Goal: Information Seeking & Learning: Learn about a topic

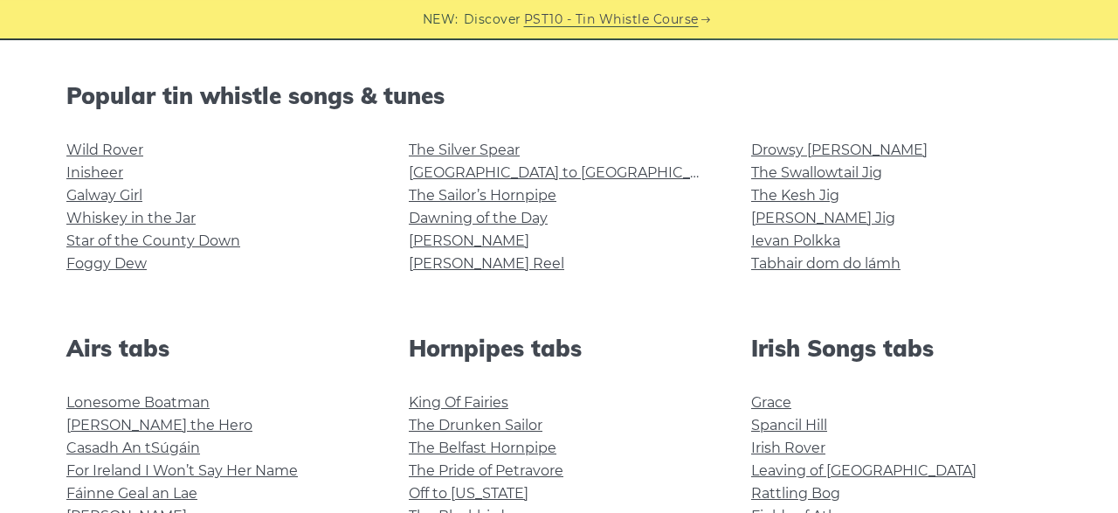
scroll to position [405, 0]
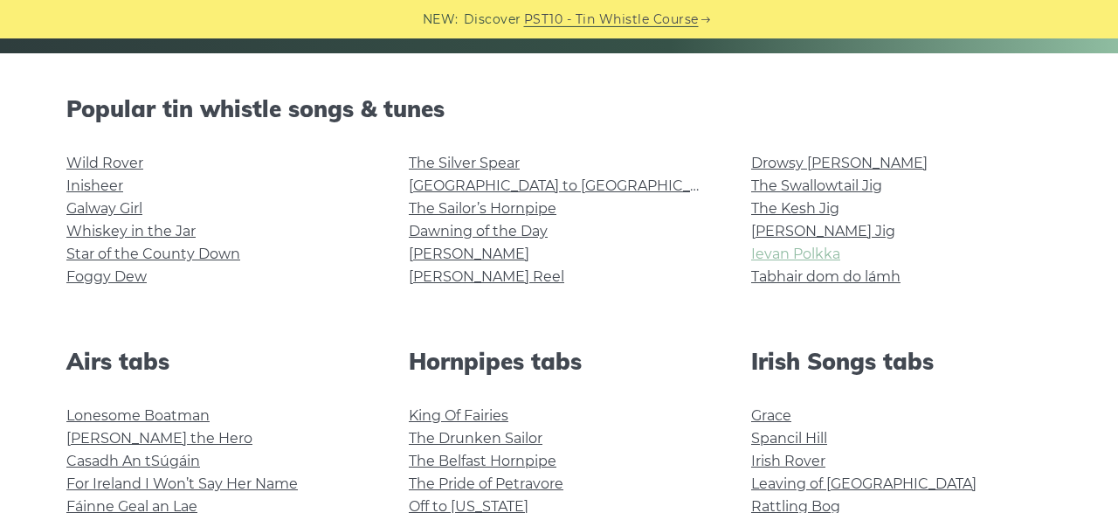
click at [787, 251] on link "Ievan Polkka" at bounding box center [795, 253] width 89 height 17
click at [186, 231] on link "Whiskey in the Jar" at bounding box center [130, 231] width 129 height 17
click at [110, 182] on link "Inisheer" at bounding box center [94, 185] width 57 height 17
click at [114, 162] on link "Wild Rover" at bounding box center [104, 163] width 77 height 17
click at [120, 282] on link "Foggy Dew" at bounding box center [106, 276] width 80 height 17
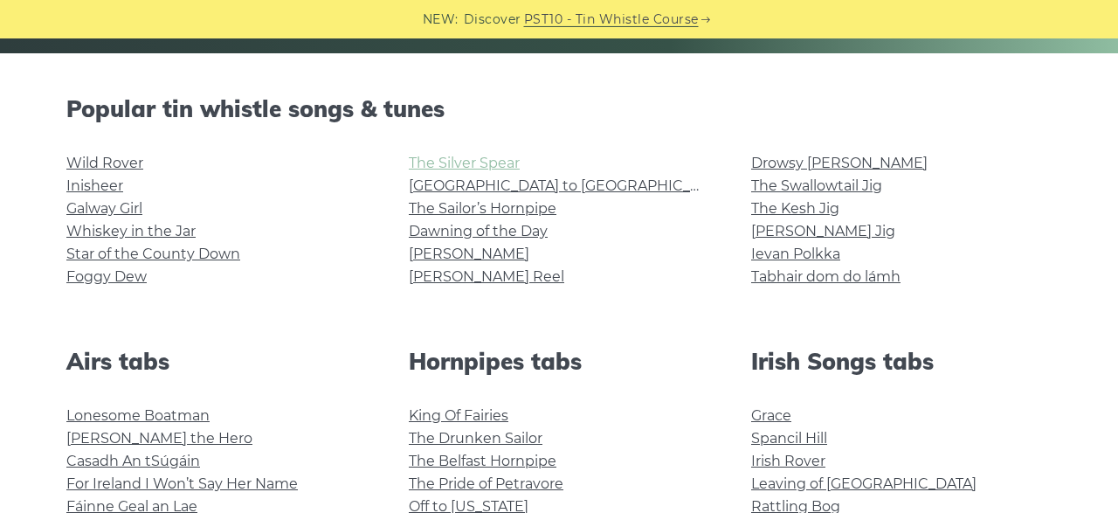
click at [448, 163] on link "The Silver Spear" at bounding box center [464, 163] width 111 height 17
click at [486, 210] on link "The Sailor’s Hornpipe" at bounding box center [483, 208] width 148 height 17
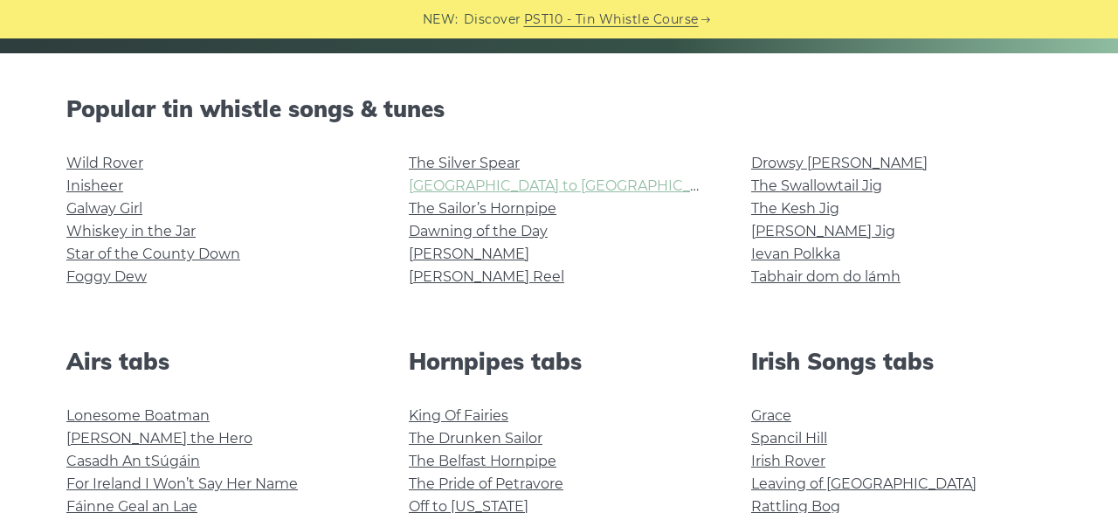
click at [472, 193] on link "[GEOGRAPHIC_DATA] to [GEOGRAPHIC_DATA]" at bounding box center [570, 185] width 322 height 17
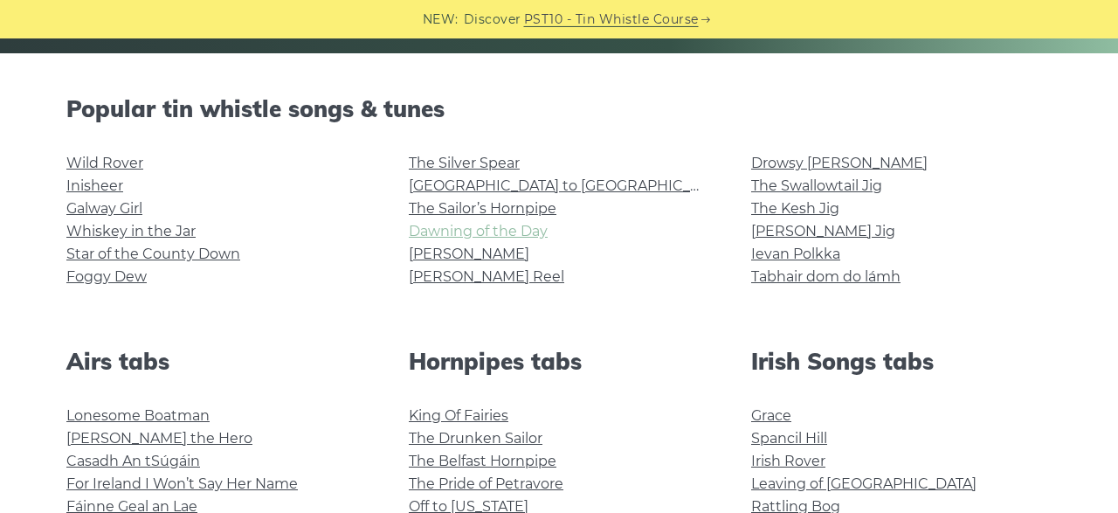
click at [486, 231] on link "Dawning of the Day" at bounding box center [478, 231] width 139 height 17
click at [437, 252] on link "[PERSON_NAME]" at bounding box center [469, 253] width 120 height 17
click at [113, 238] on link "Whiskey in the Jar" at bounding box center [130, 231] width 129 height 17
click at [109, 254] on link "Star of the County Down" at bounding box center [153, 253] width 174 height 17
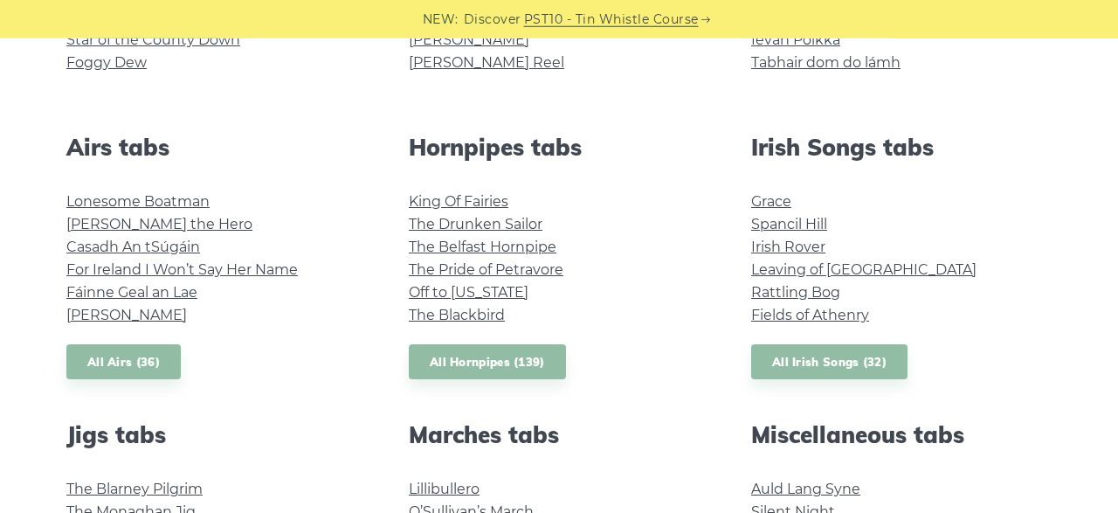
scroll to position [628, 0]
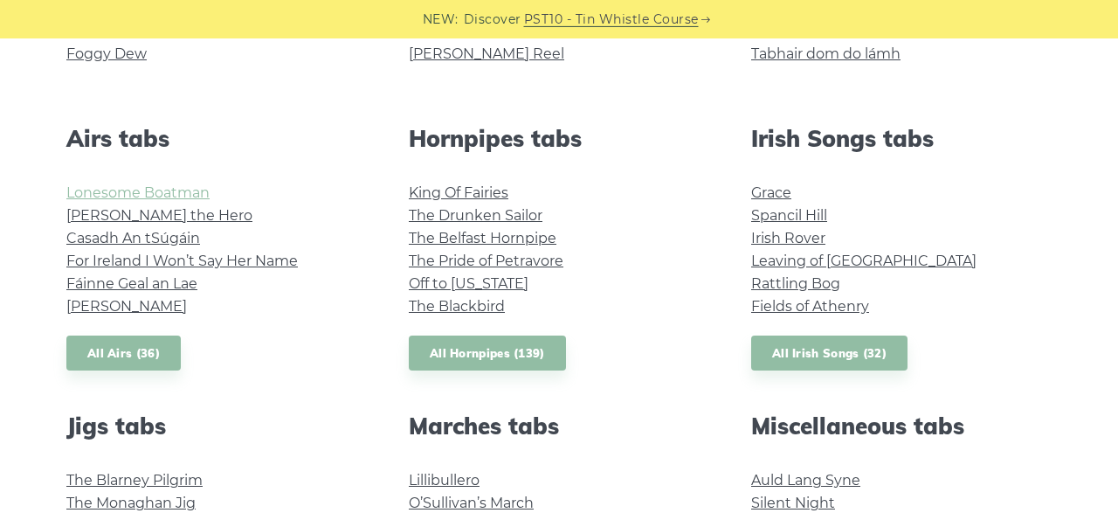
click at [128, 189] on link "Lonesome Boatman" at bounding box center [137, 192] width 143 height 17
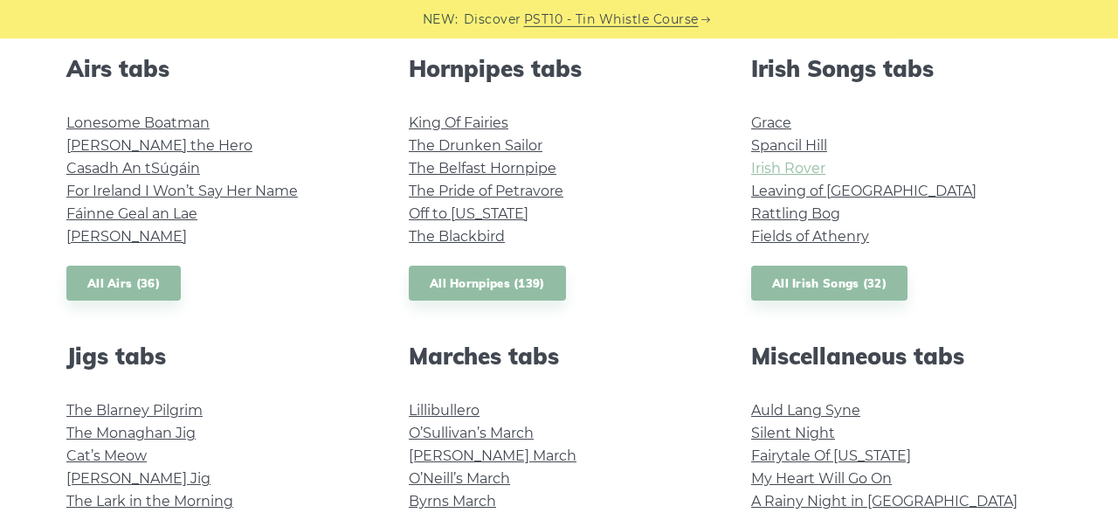
click at [760, 162] on link "Irish Rover" at bounding box center [788, 168] width 74 height 17
click at [783, 216] on link "Rattling Bog" at bounding box center [795, 213] width 89 height 17
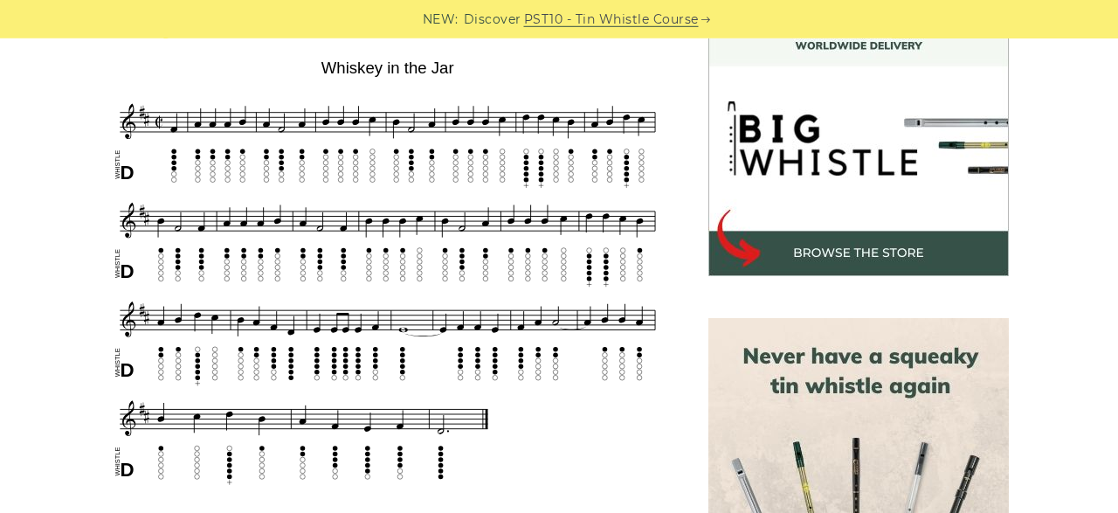
scroll to position [531, 0]
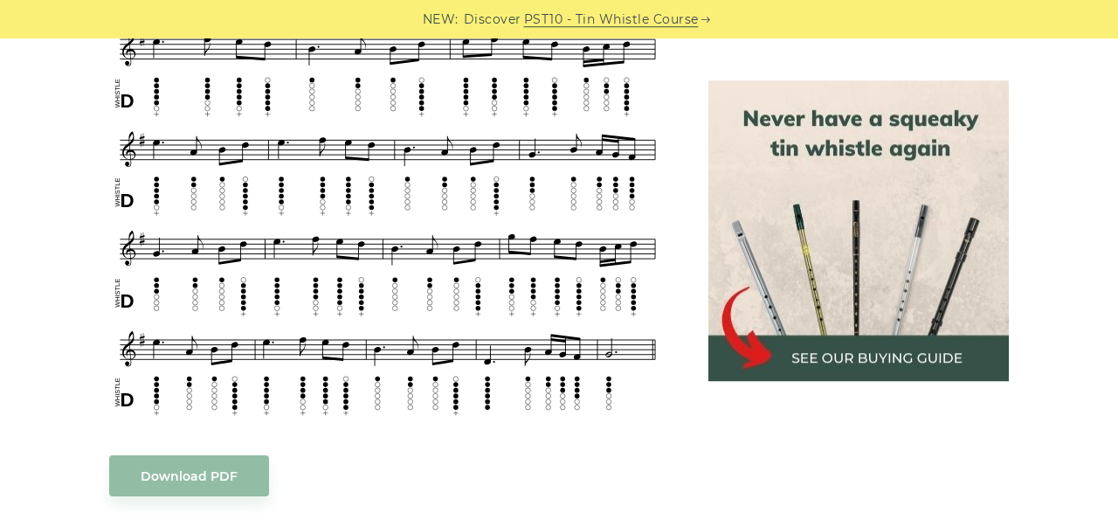
scroll to position [829, 0]
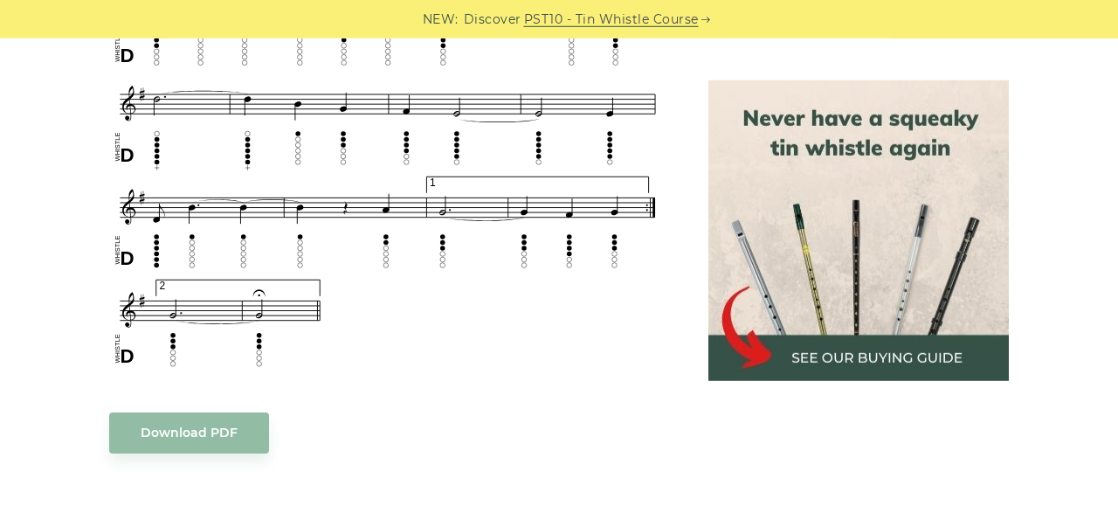
scroll to position [1246, 0]
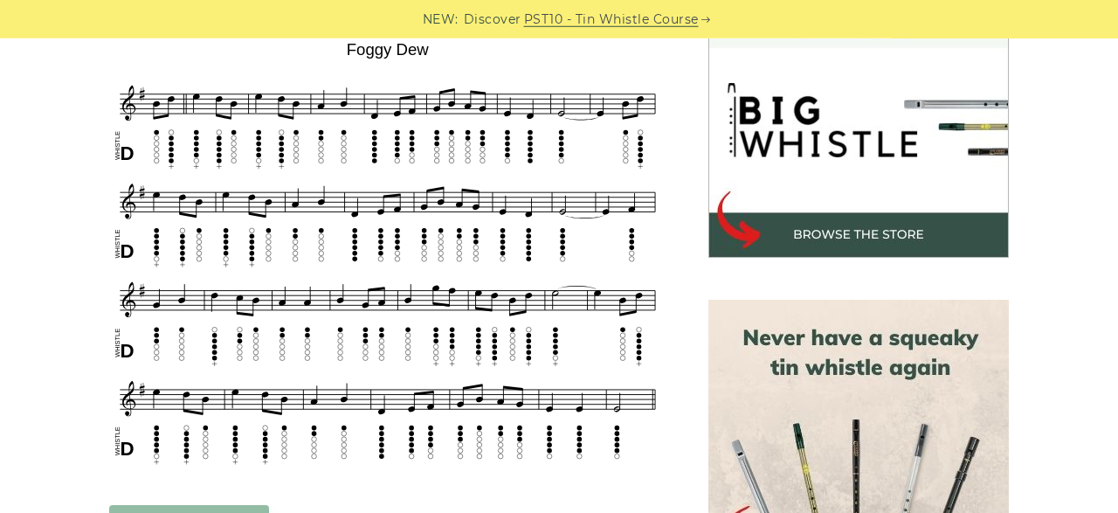
scroll to position [545, 0]
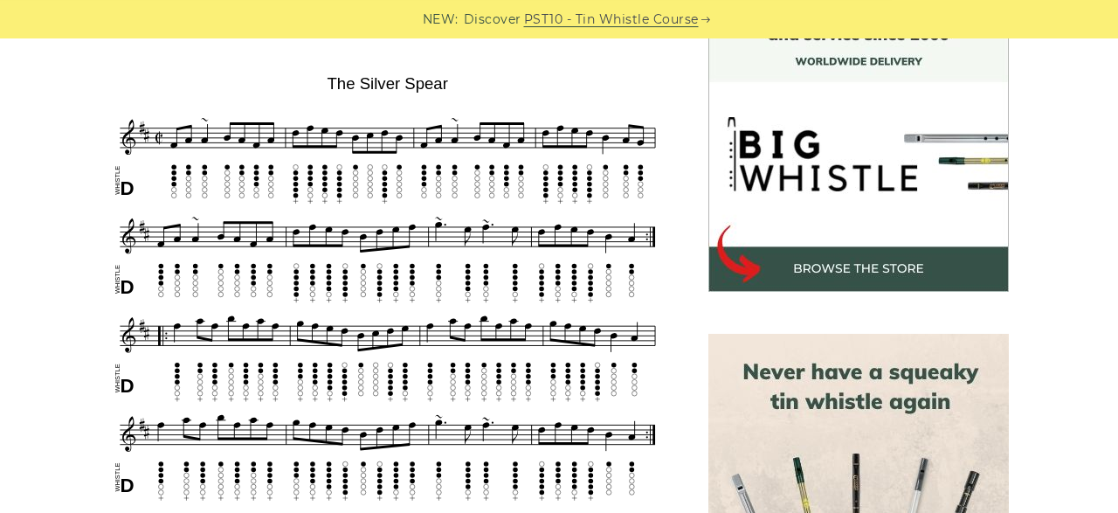
scroll to position [508, 0]
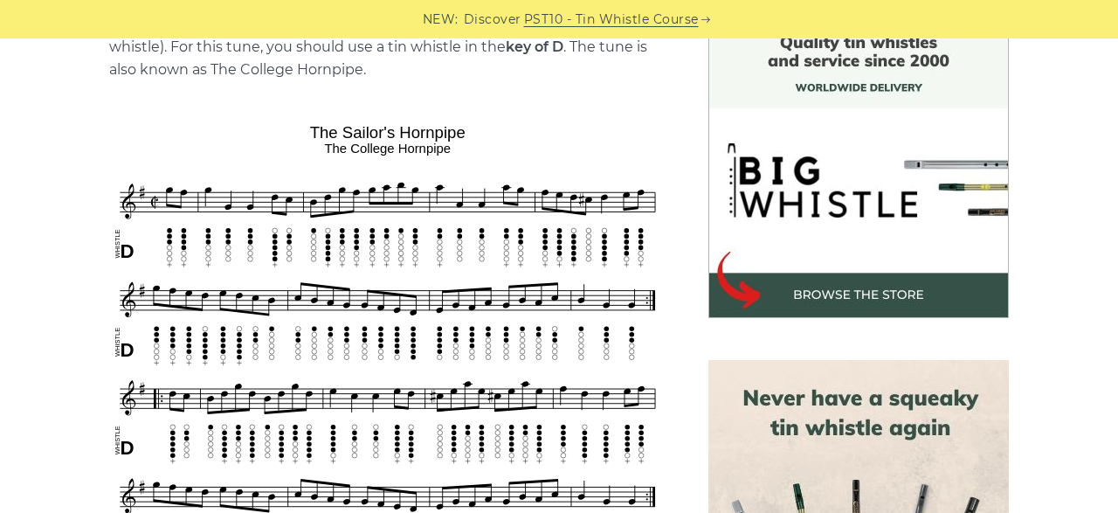
scroll to position [500, 0]
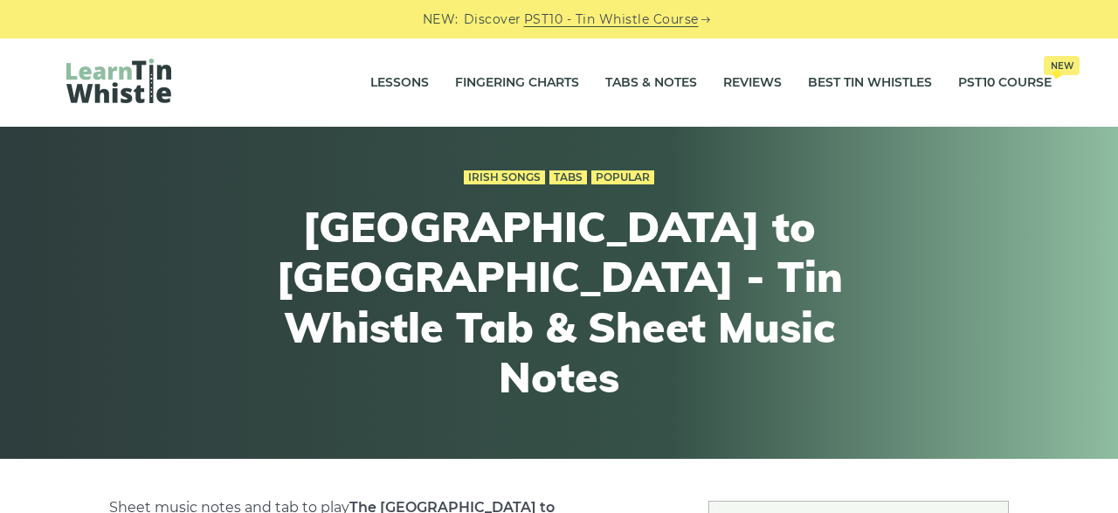
click at [472, 189] on div "Irish Songs Tabs Popular" at bounding box center [558, 177] width 643 height 24
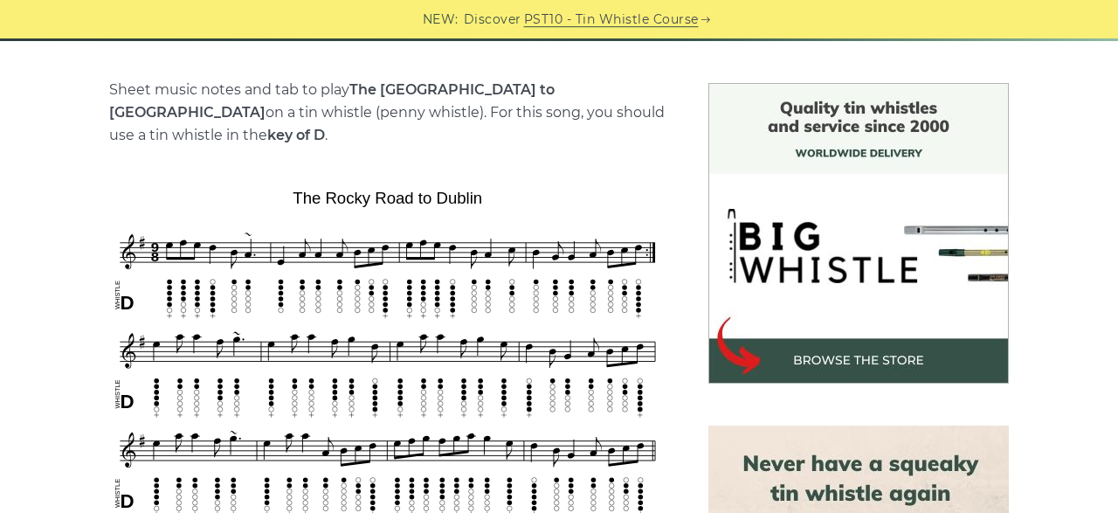
scroll to position [540, 0]
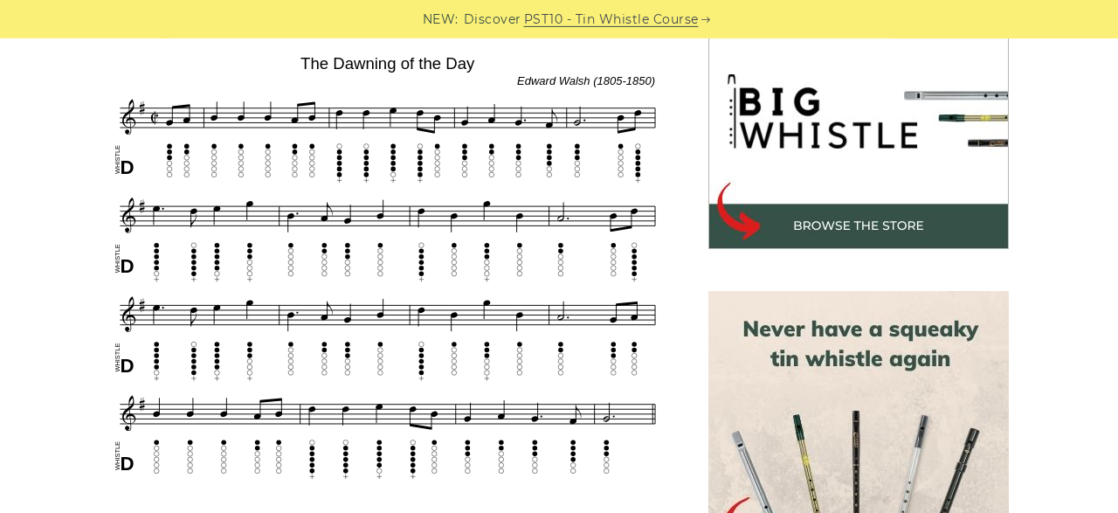
scroll to position [551, 0]
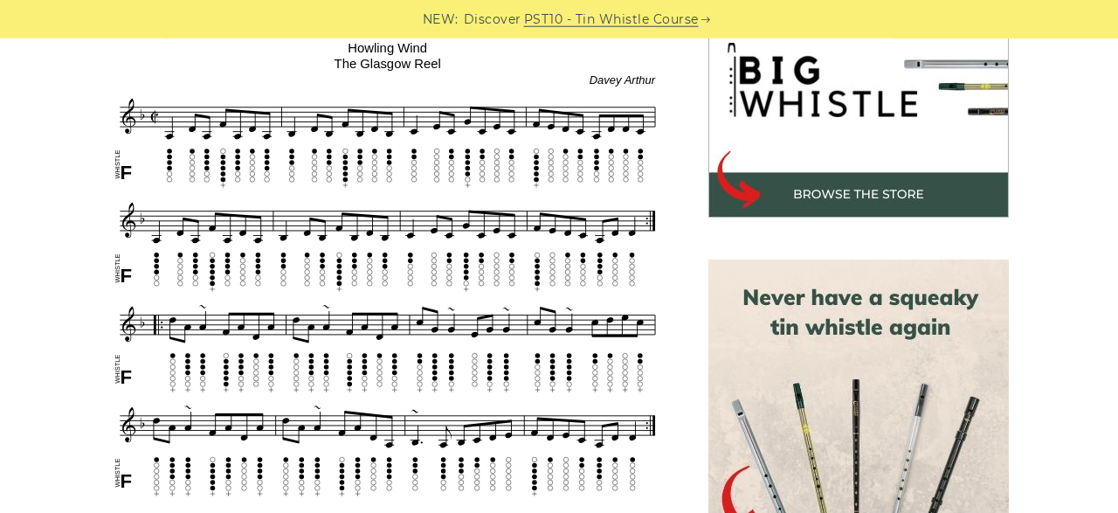
scroll to position [590, 0]
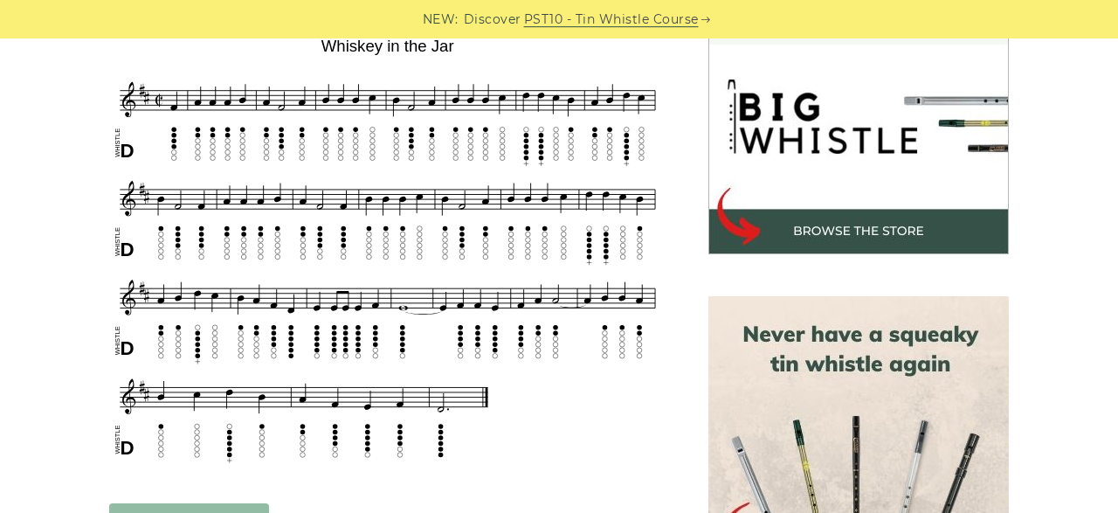
scroll to position [578, 0]
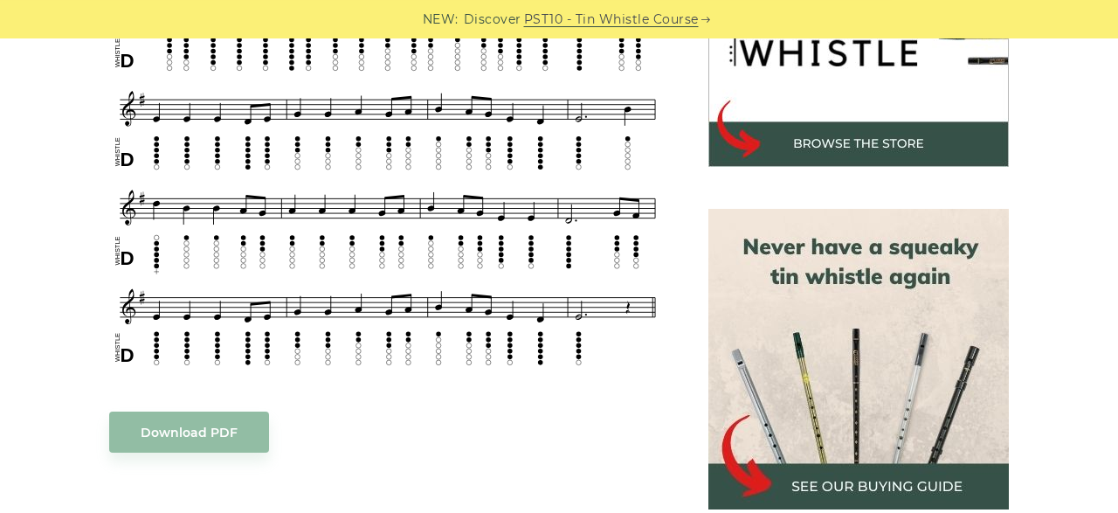
scroll to position [637, 0]
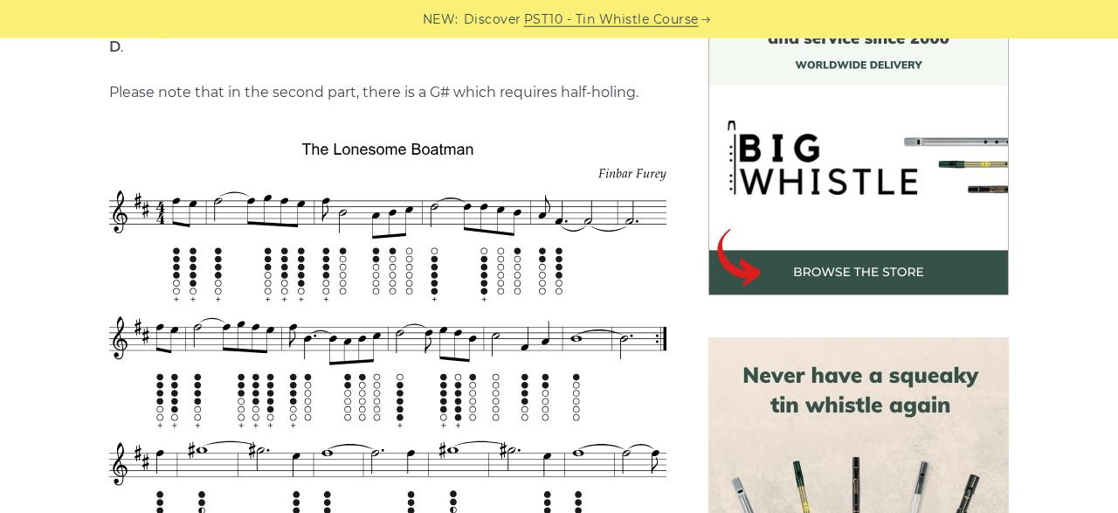
scroll to position [538, 0]
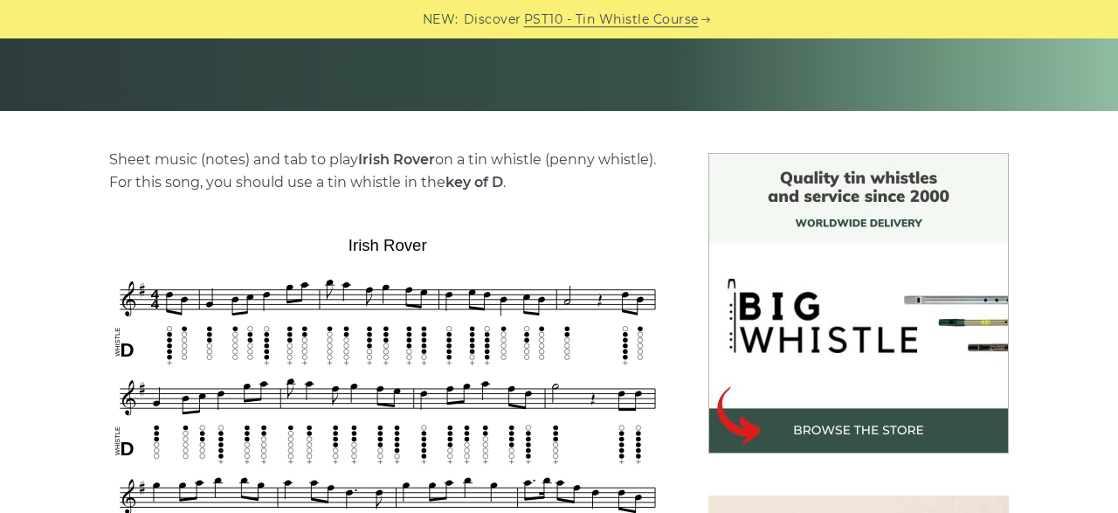
scroll to position [537, 0]
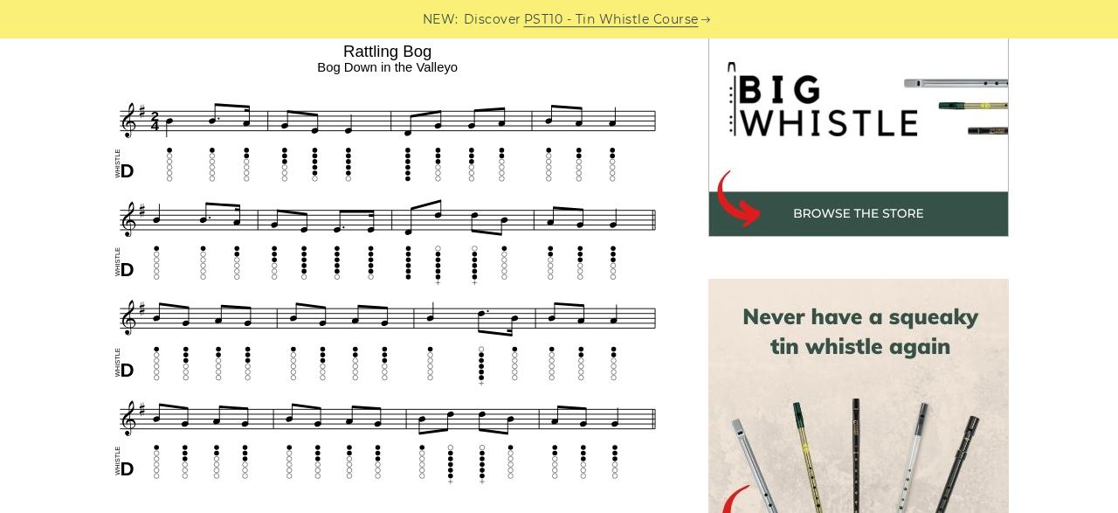
scroll to position [572, 0]
